Goal: Obtain resource: Download file/media

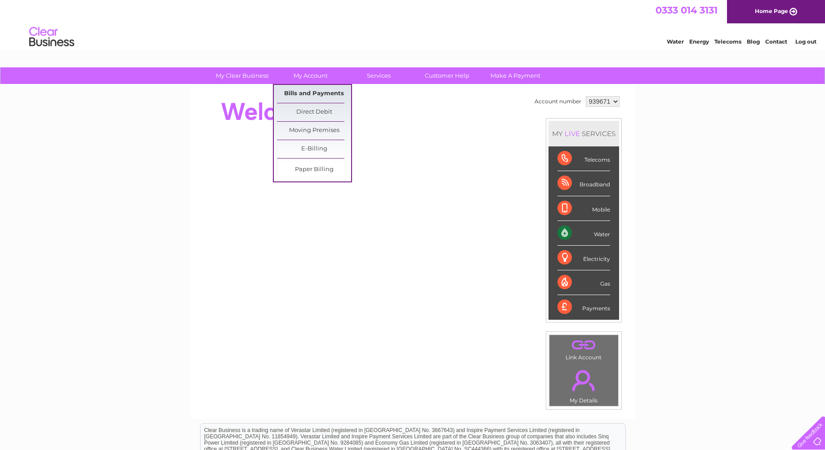
click at [305, 93] on link "Bills and Payments" at bounding box center [314, 94] width 74 height 18
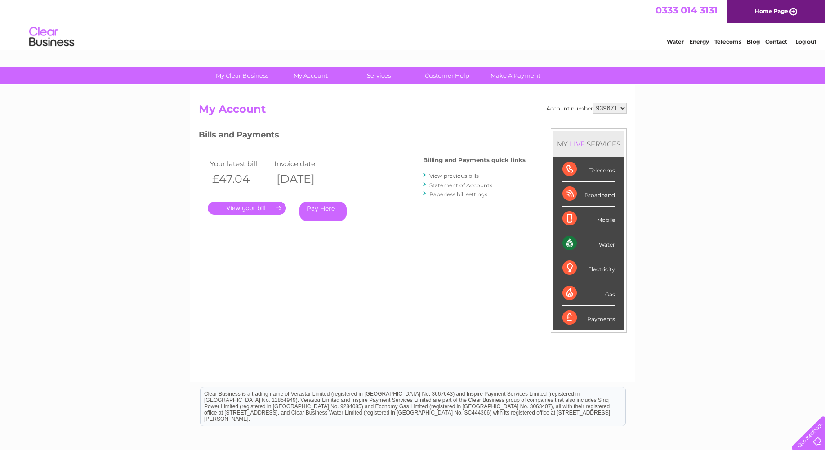
click at [249, 207] on link "." at bounding box center [247, 208] width 78 height 13
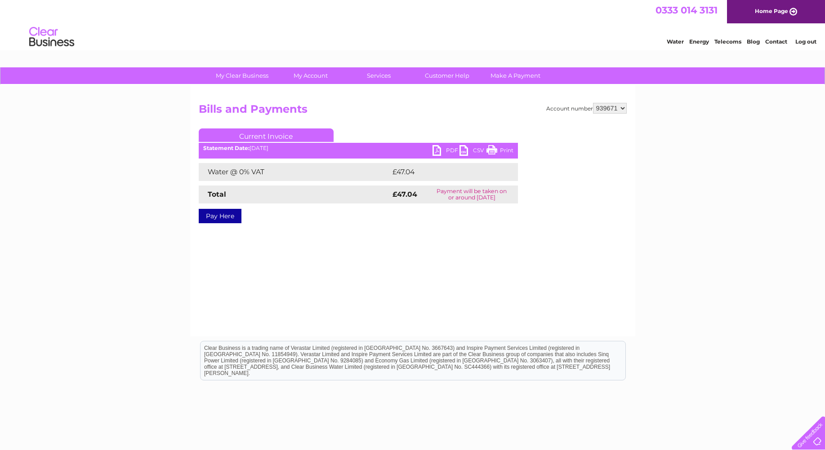
click at [436, 150] on link "PDF" at bounding box center [445, 151] width 27 height 13
